Goal: Information Seeking & Learning: Learn about a topic

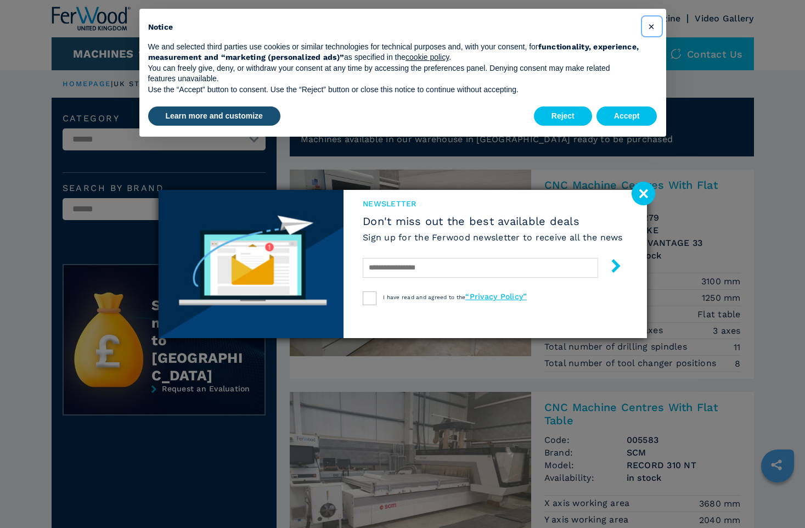
click at [652, 25] on span "×" at bounding box center [651, 26] width 7 height 13
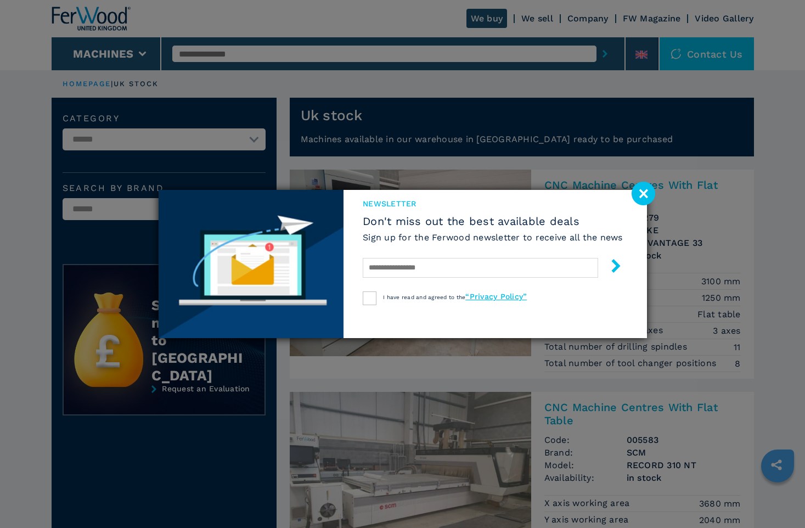
click at [647, 191] on image at bounding box center [643, 194] width 24 height 24
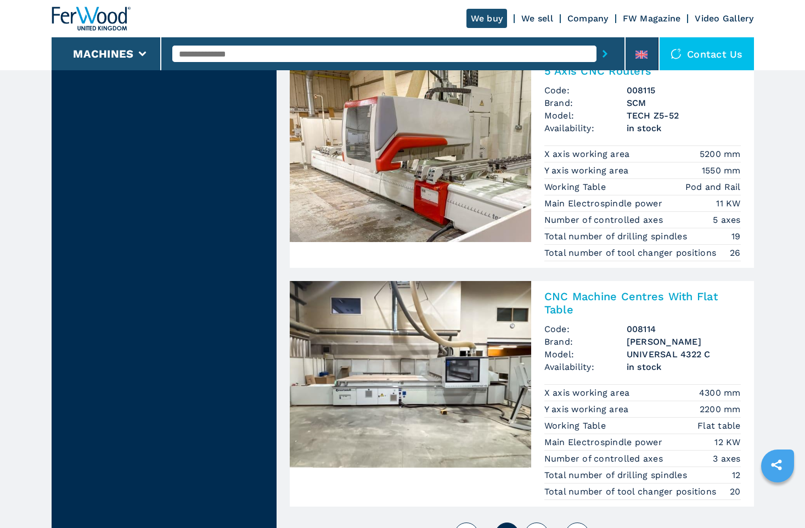
scroll to position [2468, 0]
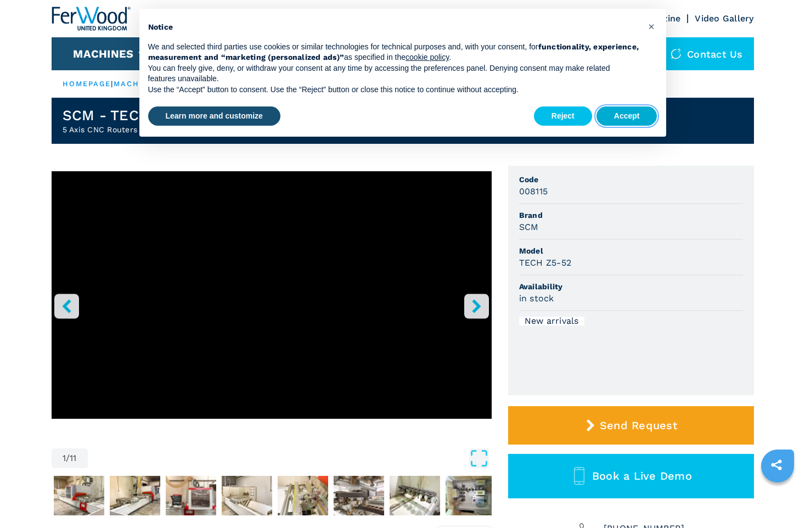
click at [636, 116] on button "Accept" at bounding box center [626, 116] width 61 height 20
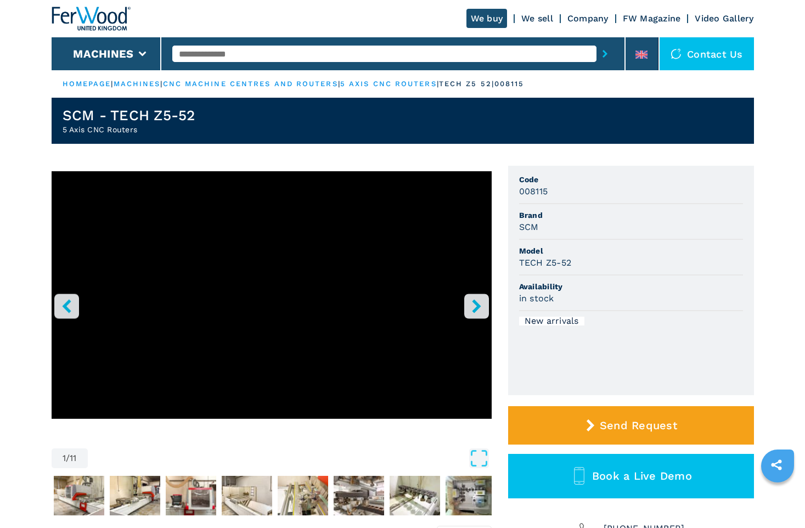
click at [469, 305] on icon "right-button" at bounding box center [476, 306] width 14 height 14
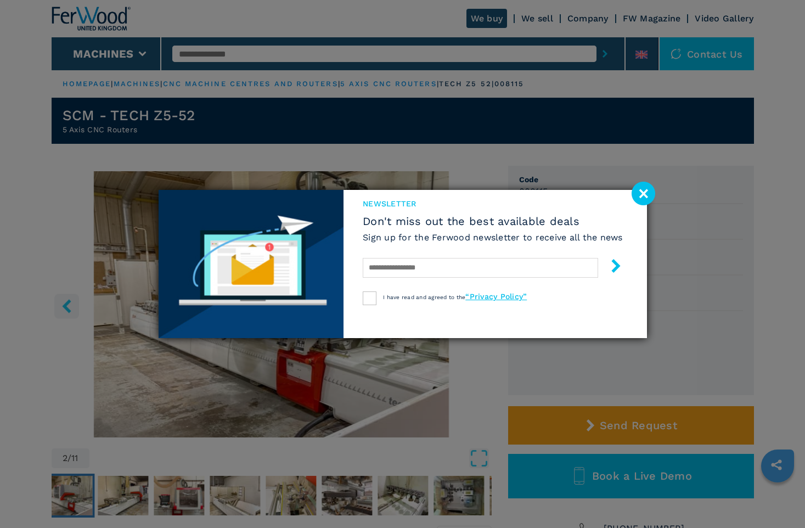
click at [642, 192] on image at bounding box center [643, 194] width 24 height 24
